Goal: Find contact information: Find contact information

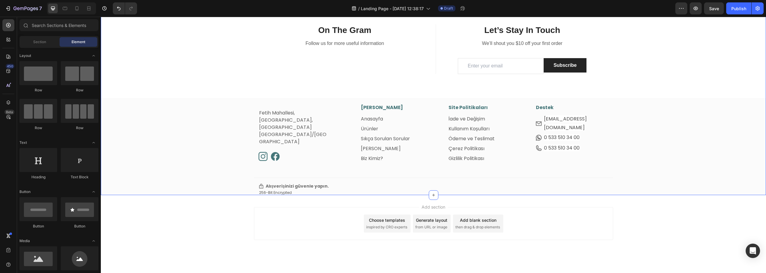
scroll to position [958, 0]
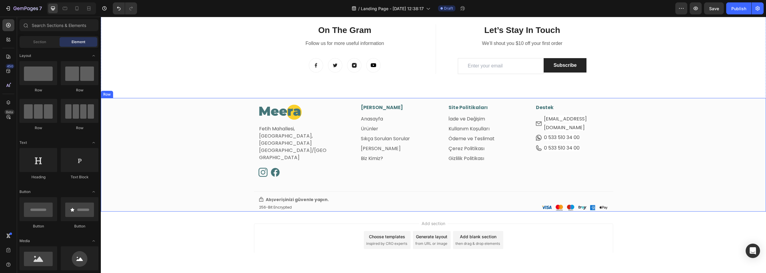
click at [194, 159] on div "Image Fetih Mahallesi, Tahralı Sokak, [GEOGRAPHIC_DATA]/İstanbul Text block Ima…" at bounding box center [433, 157] width 665 height 107
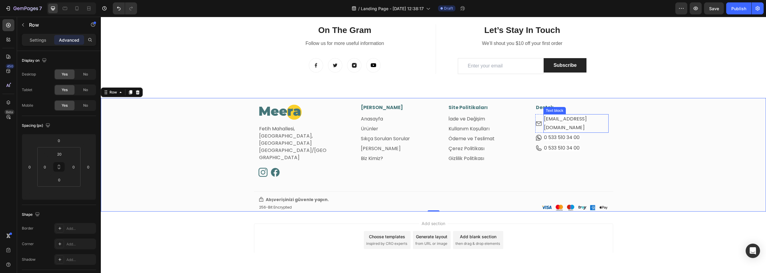
click at [567, 121] on span "[EMAIL_ADDRESS][DOMAIN_NAME]" at bounding box center [565, 123] width 43 height 16
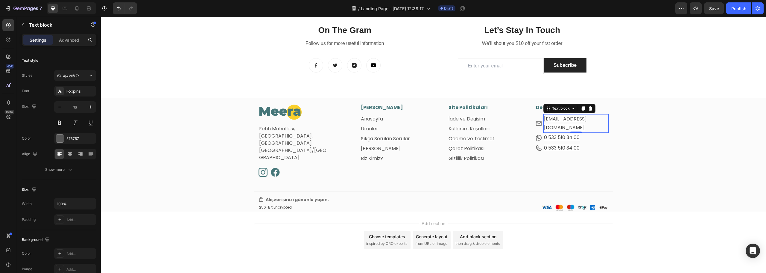
click at [546, 118] on span "[EMAIL_ADDRESS][DOMAIN_NAME]" at bounding box center [565, 123] width 43 height 16
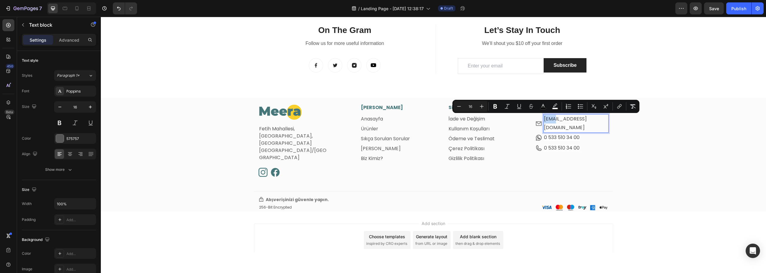
drag, startPoint x: 551, startPoint y: 120, endPoint x: 541, endPoint y: 120, distance: 10.2
click at [544, 120] on div "[EMAIL_ADDRESS][DOMAIN_NAME]" at bounding box center [576, 123] width 65 height 19
click at [702, 131] on div "Image Fetih Mahallesi, Tahralı Sokak, [GEOGRAPHIC_DATA]/İstanbul Text block Ima…" at bounding box center [433, 157] width 665 height 107
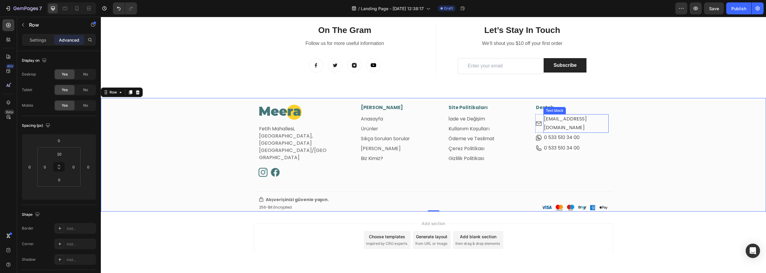
click at [565, 118] on span "[EMAIL_ADDRESS][DOMAIN_NAME]" at bounding box center [565, 123] width 43 height 16
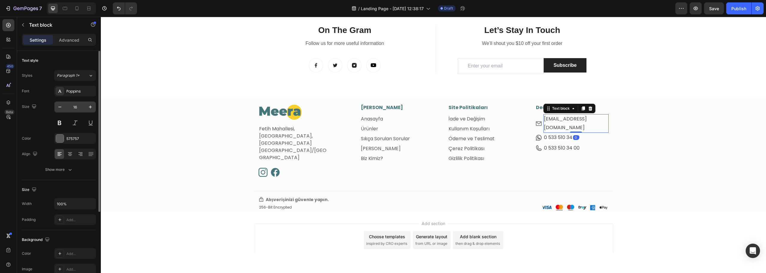
click at [76, 104] on input "16" at bounding box center [75, 106] width 20 height 11
type input "15"
click at [632, 150] on div "Image Fetih Mahallesi, Tahralı Sokak, [GEOGRAPHIC_DATA]/İstanbul Text block Ima…" at bounding box center [433, 157] width 665 height 107
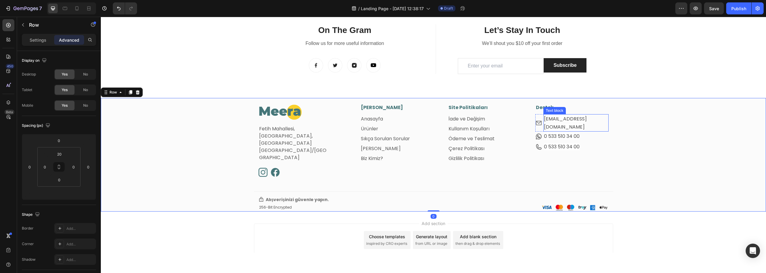
click at [570, 118] on span "[EMAIL_ADDRESS][DOMAIN_NAME]" at bounding box center [565, 122] width 43 height 15
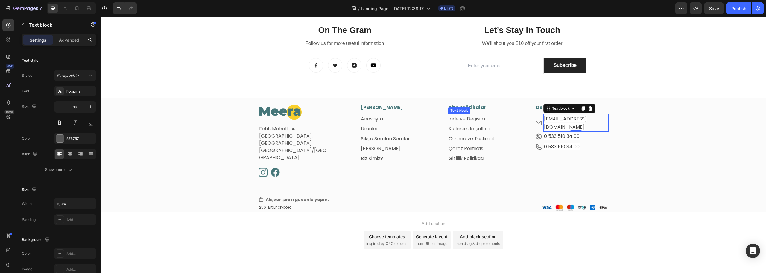
click at [464, 120] on link "İade ve Değişim" at bounding box center [467, 118] width 37 height 7
click at [573, 119] on span "[EMAIL_ADDRESS][DOMAIN_NAME]" at bounding box center [565, 122] width 43 height 15
click at [672, 143] on div "Image Fetih Mahallesi, Tahralı Sokak, [GEOGRAPHIC_DATA]/İstanbul Text block Ima…" at bounding box center [433, 157] width 665 height 107
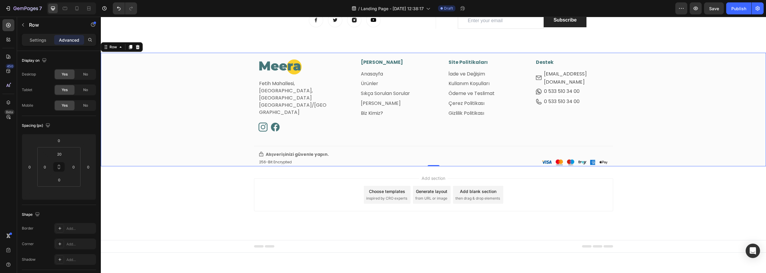
scroll to position [459, 0]
